Goal: Check status: Check status

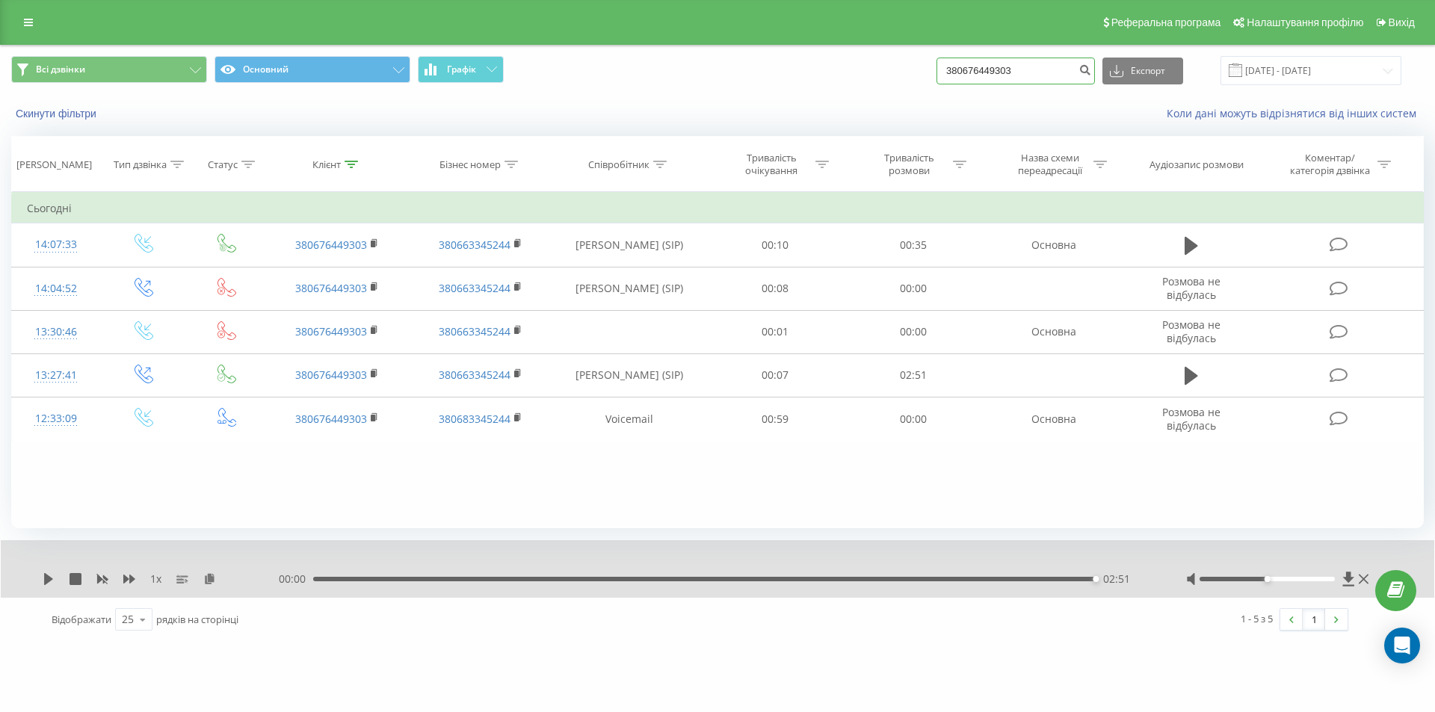
drag, startPoint x: 1058, startPoint y: 69, endPoint x: 909, endPoint y: 75, distance: 148.8
click at [909, 75] on div "Всі дзвінки Основний Графік 380676449303 Експорт .csv .xls .xlsx [DATE] - [DATE]" at bounding box center [717, 70] width 1412 height 29
paste input "[PHONE_NUMBER]"
click at [968, 71] on input "[PHONE_NUMBER]" at bounding box center [1015, 71] width 158 height 27
type input "380503585968"
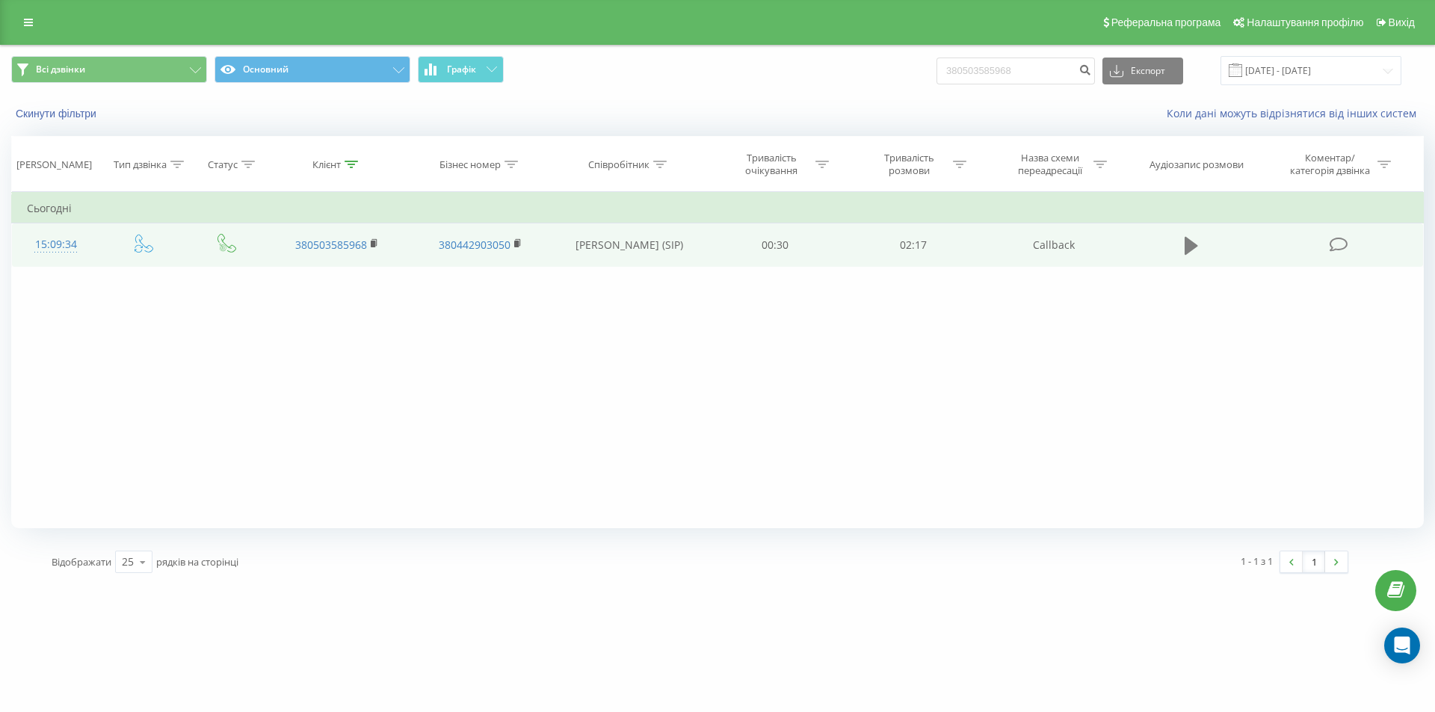
click at [1180, 252] on button at bounding box center [1191, 246] width 22 height 22
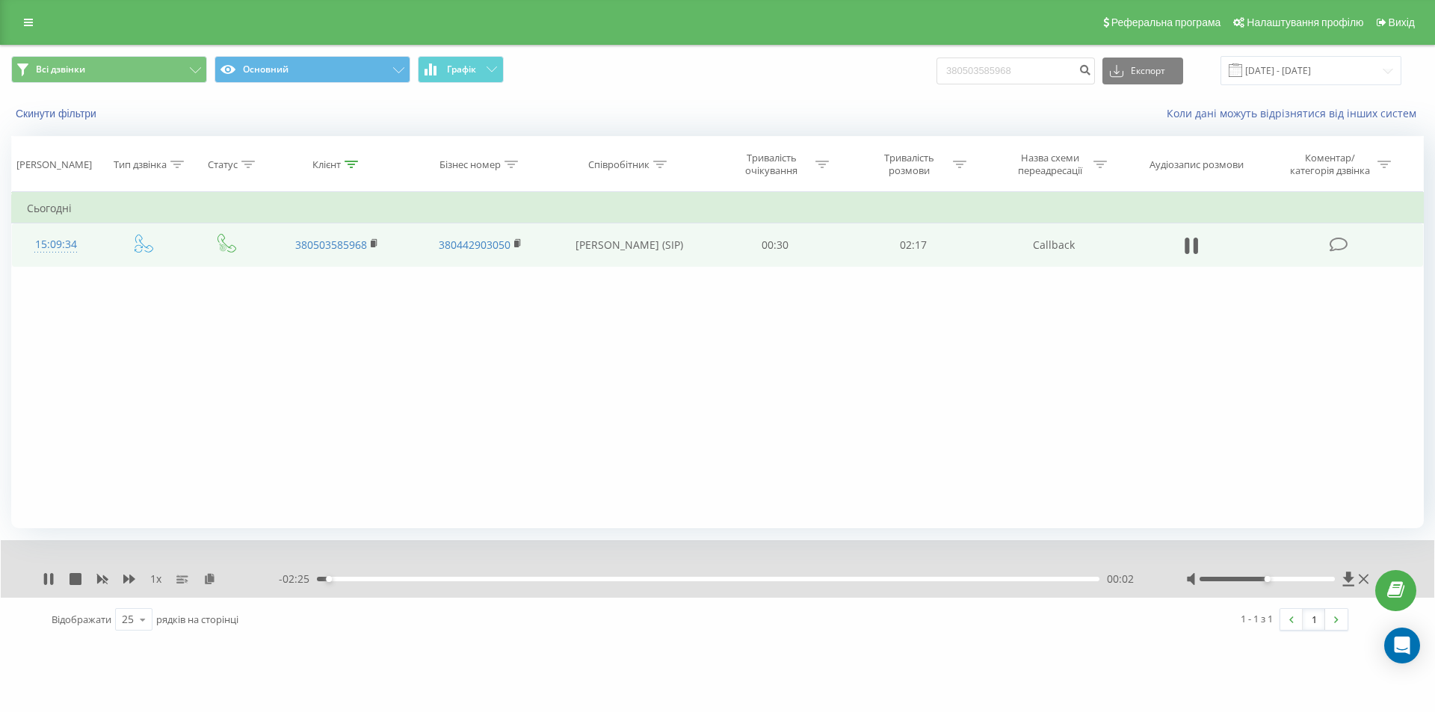
click at [374, 579] on div "00:02" at bounding box center [708, 579] width 782 height 4
click at [431, 579] on div "00:21" at bounding box center [708, 579] width 782 height 4
click at [47, 582] on icon at bounding box center [45, 579] width 3 height 12
